Goal: Transaction & Acquisition: Purchase product/service

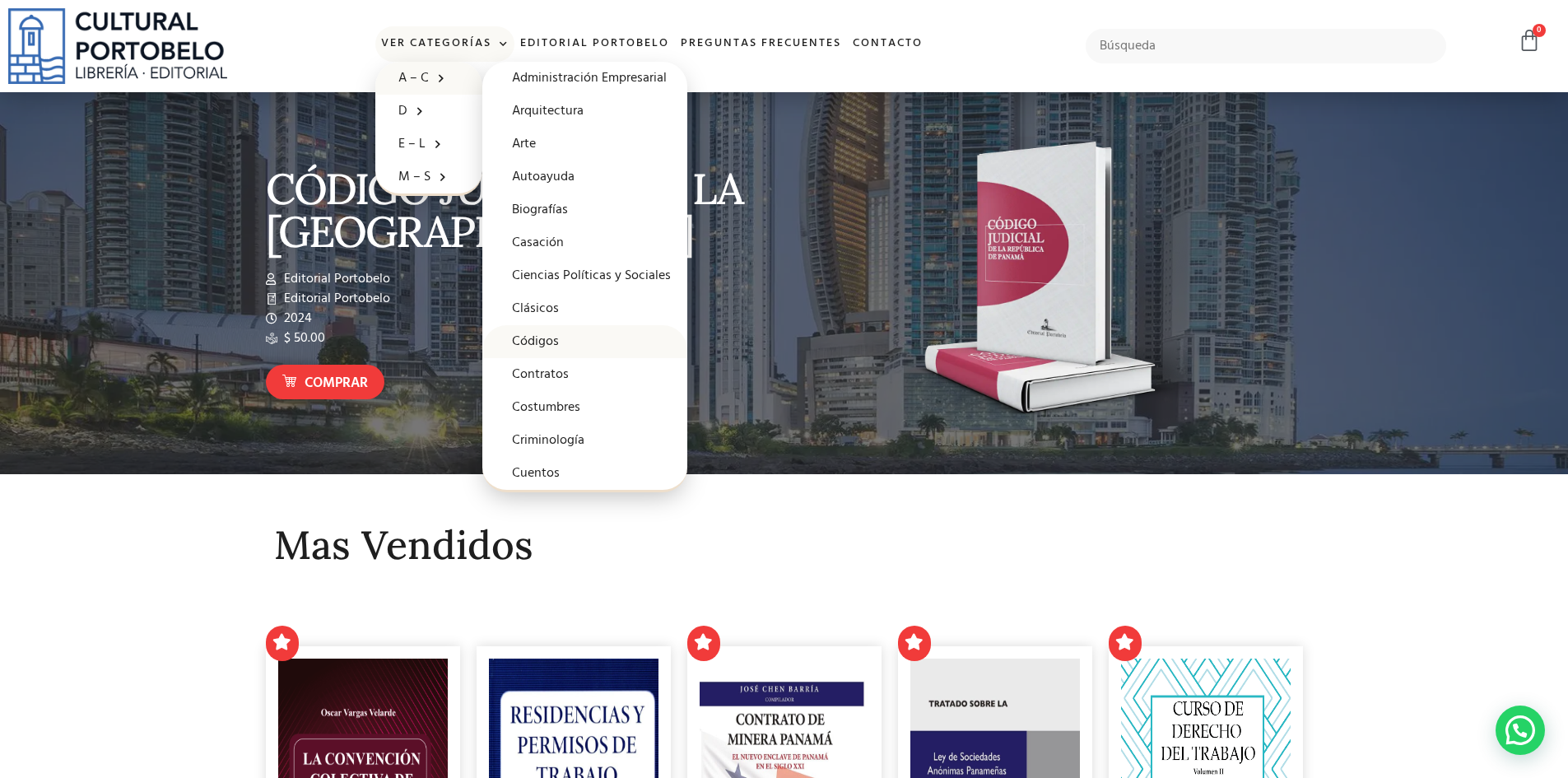
click at [545, 343] on link "Códigos" at bounding box center [585, 341] width 205 height 32
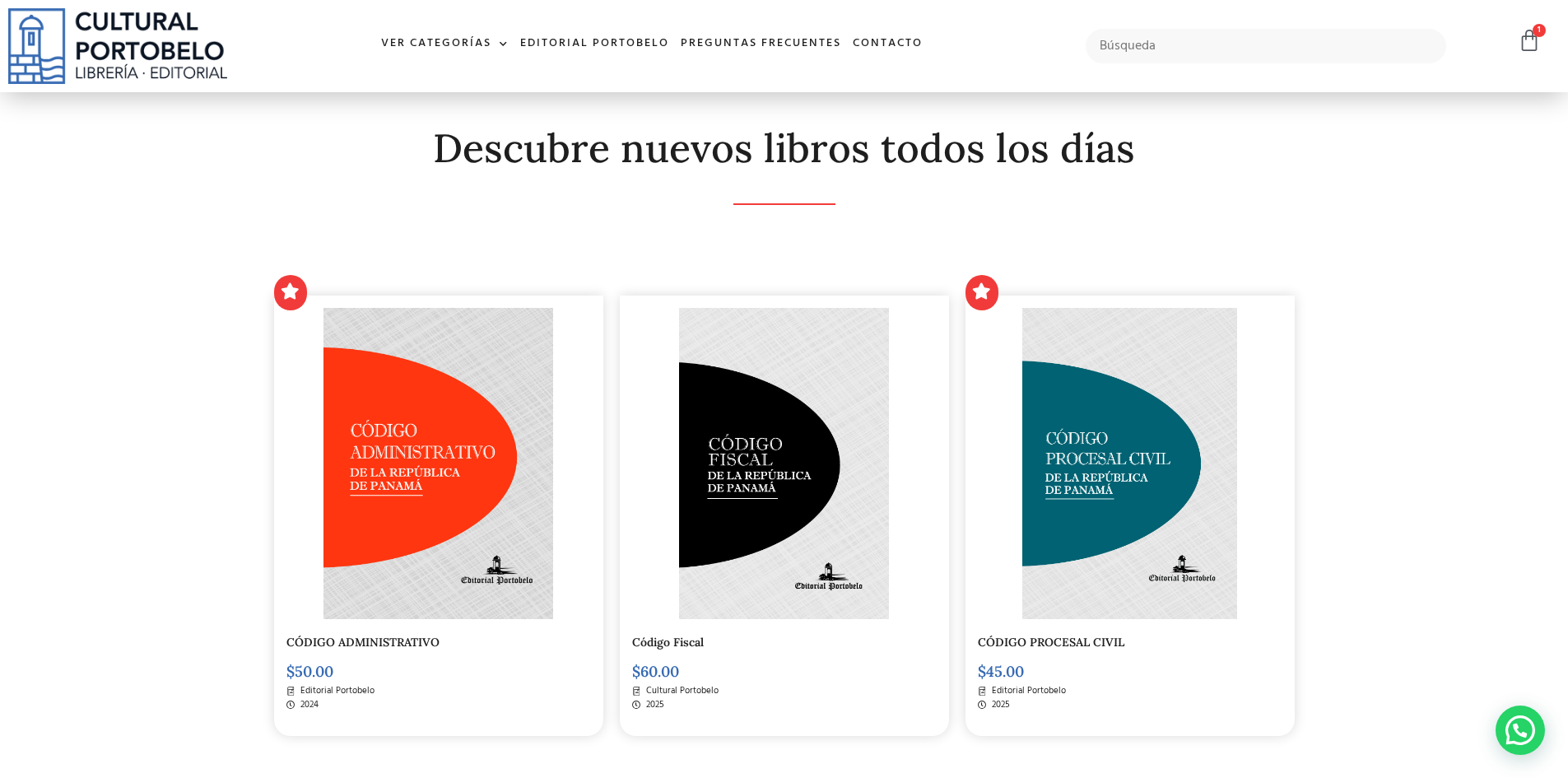
scroll to position [439, 0]
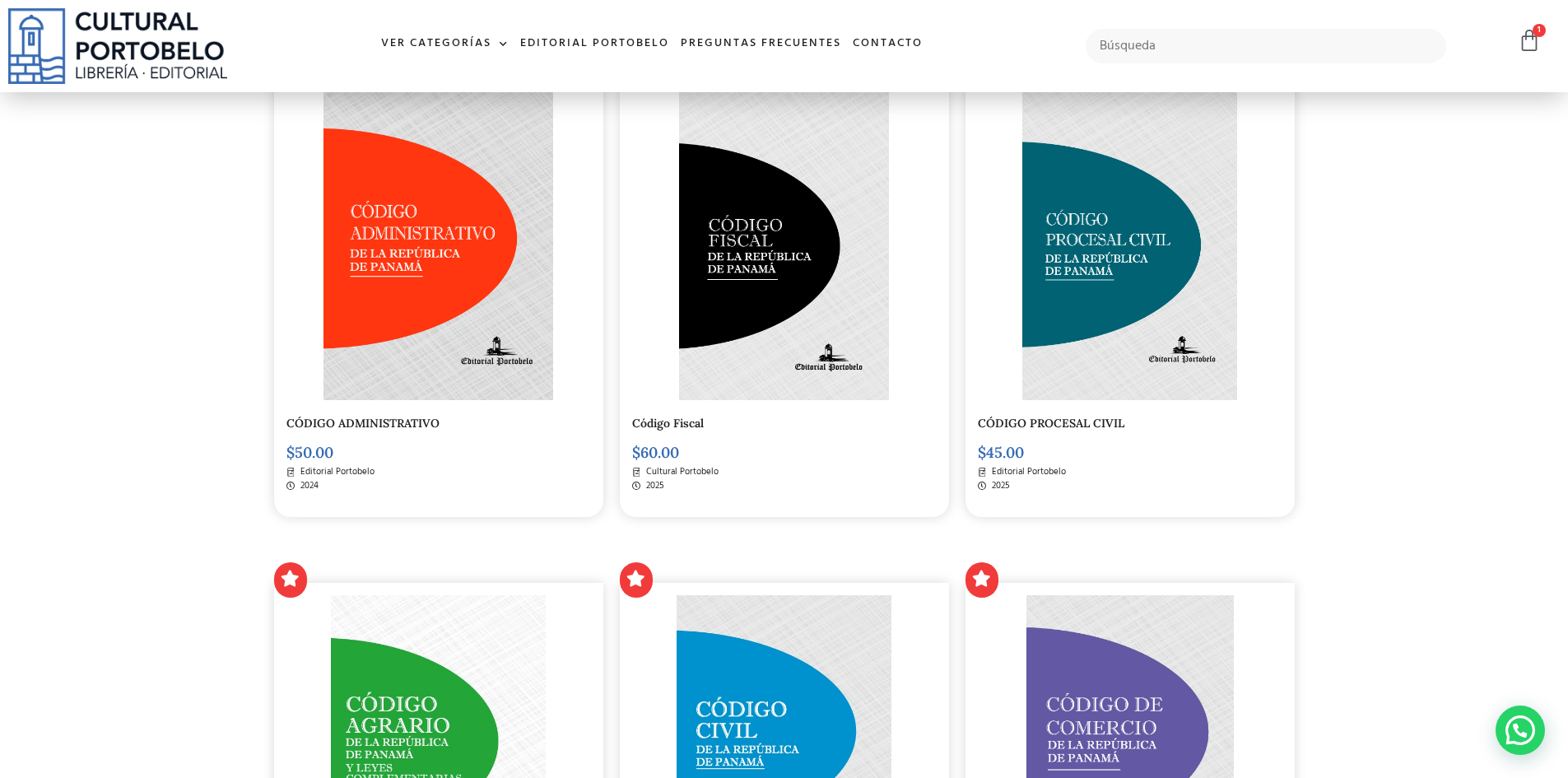
click at [739, 296] on img at bounding box center [783, 244] width 209 height 311
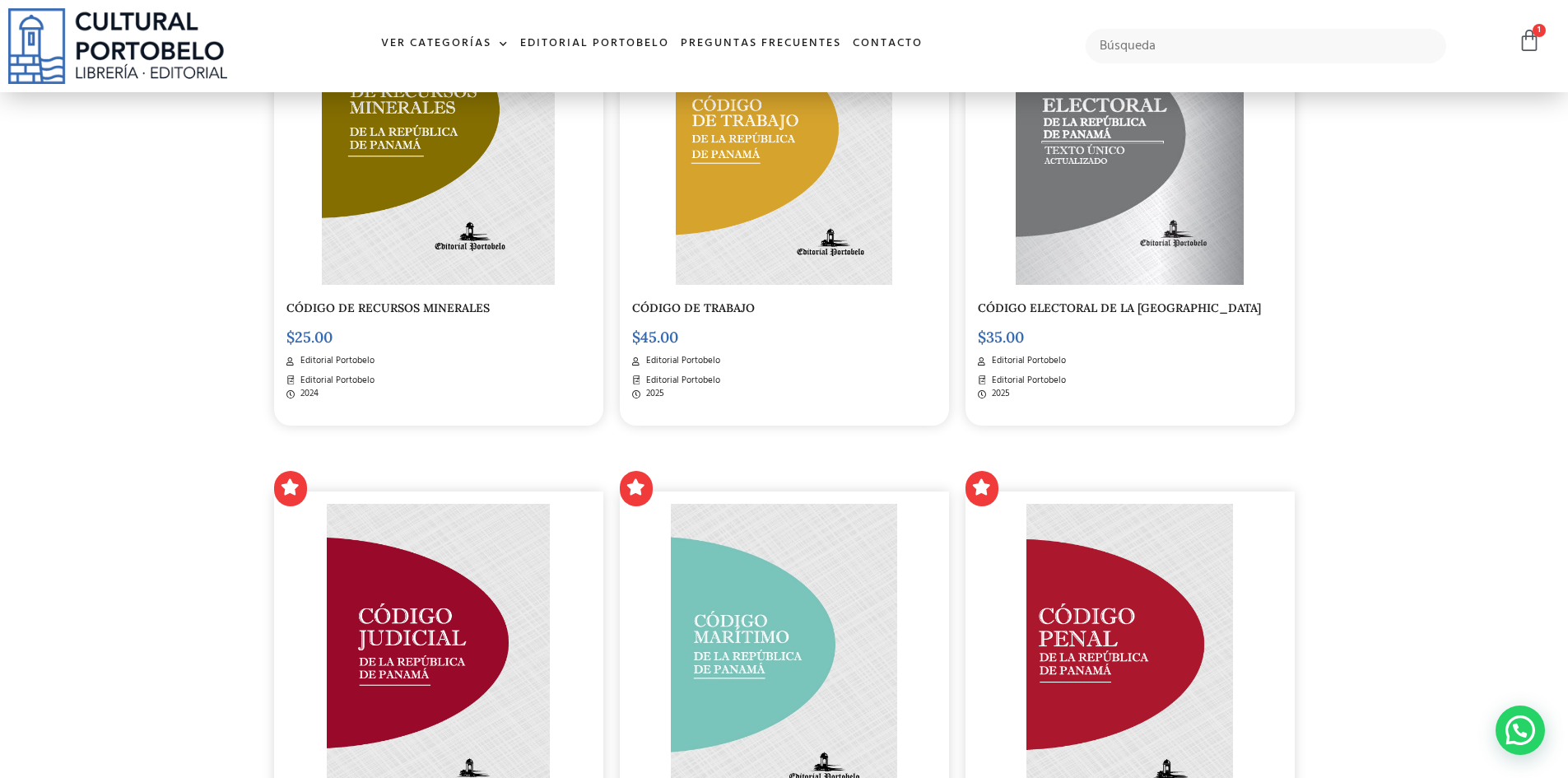
scroll to position [2196, 0]
